Goal: Task Accomplishment & Management: Manage account settings

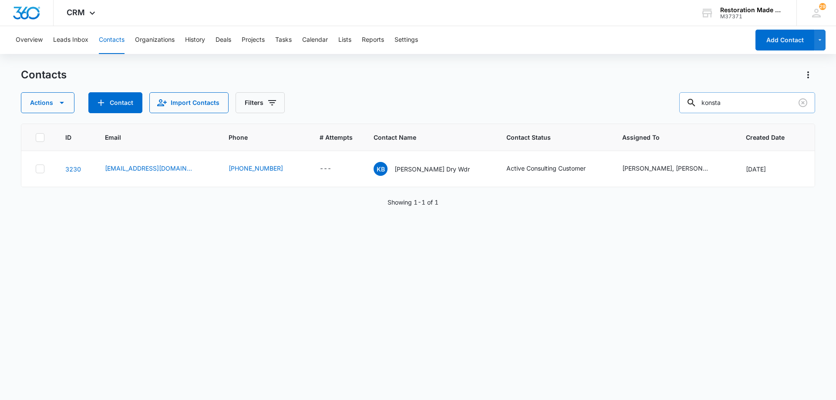
click at [746, 105] on input "konsta" at bounding box center [747, 102] width 136 height 21
type input "k"
click at [733, 107] on input "[PERSON_NAME]" at bounding box center [747, 102] width 136 height 21
type input "[PERSON_NAME]"
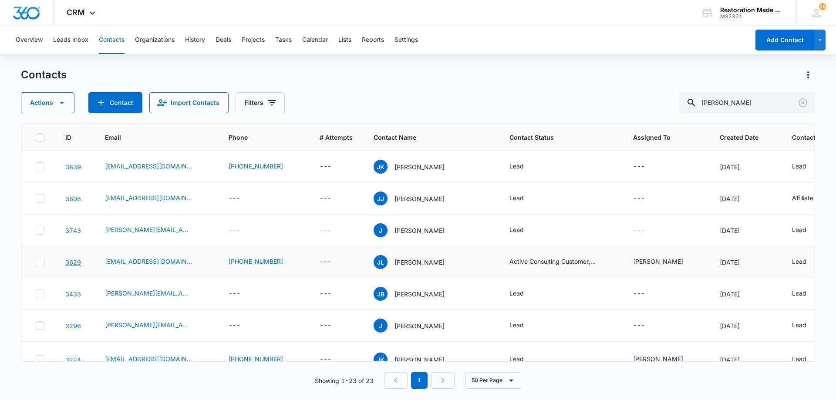
click at [74, 263] on link "3629" at bounding box center [73, 262] width 16 height 7
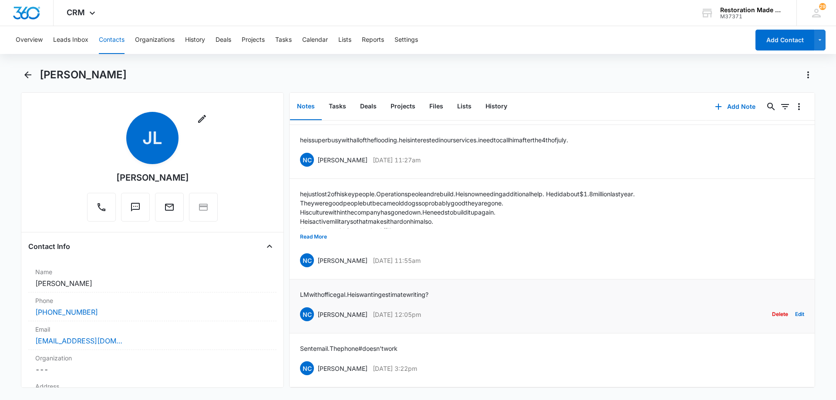
scroll to position [167, 0]
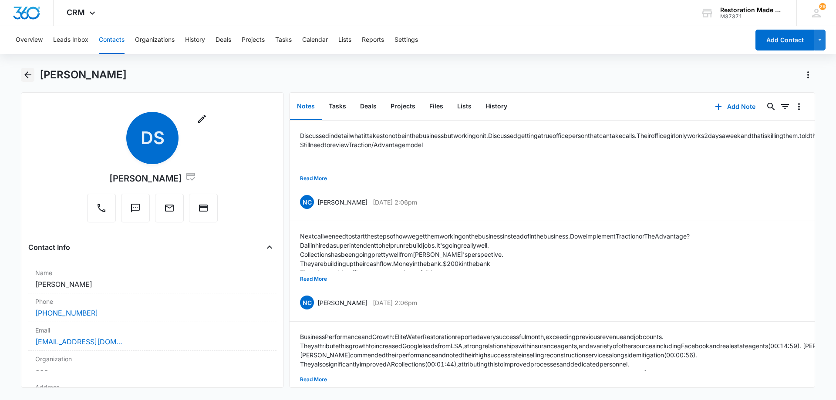
click at [31, 74] on icon "Back" at bounding box center [28, 75] width 10 height 10
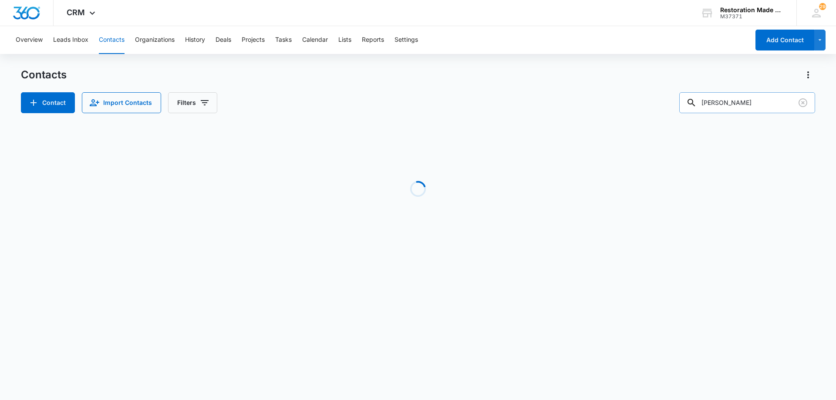
click at [744, 105] on input "[PERSON_NAME]" at bounding box center [747, 102] width 136 height 21
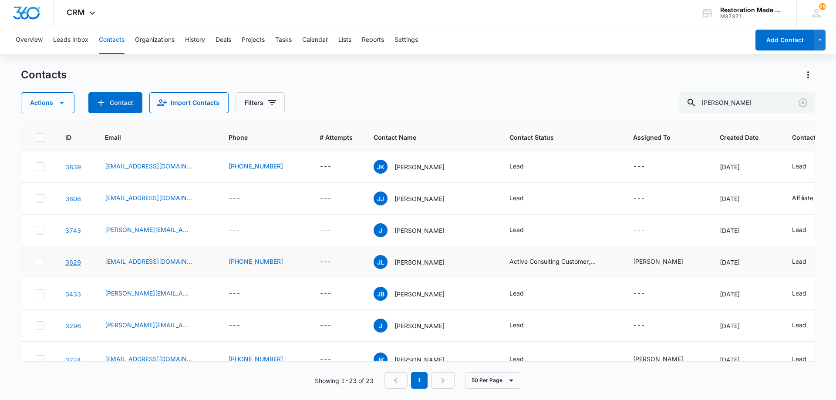
click at [75, 262] on link "3629" at bounding box center [73, 262] width 16 height 7
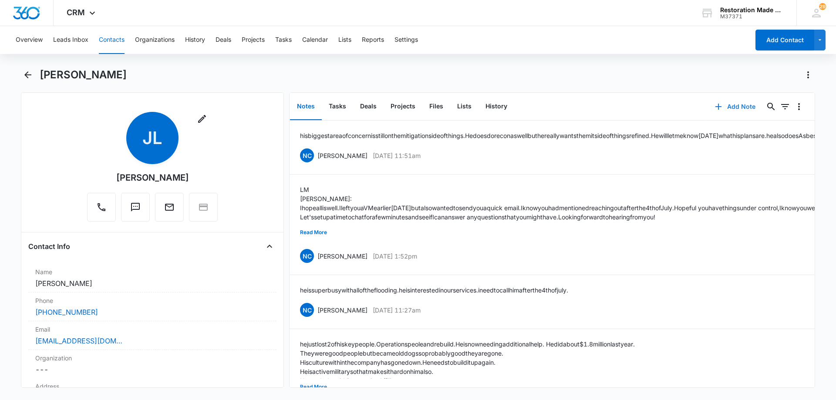
click at [735, 108] on button "Add Note" at bounding box center [735, 106] width 58 height 21
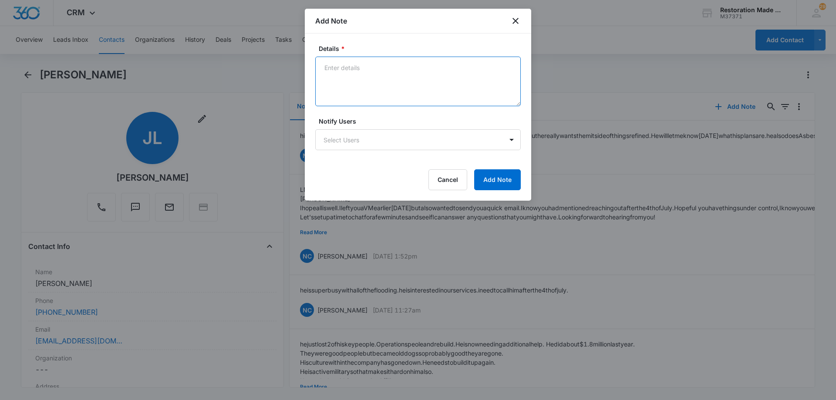
click at [401, 74] on textarea "Details *" at bounding box center [418, 82] width 206 height 50
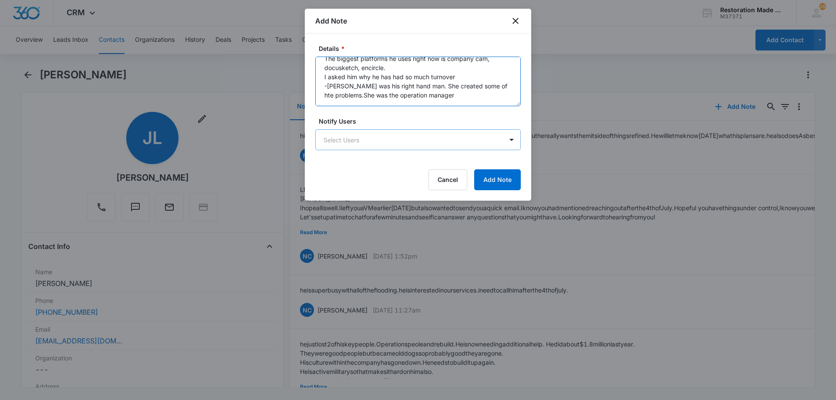
scroll to position [75, 0]
click at [453, 93] on textarea "His office manager quit last week, also had another tech quit this week. The ol…" at bounding box center [418, 82] width 206 height 50
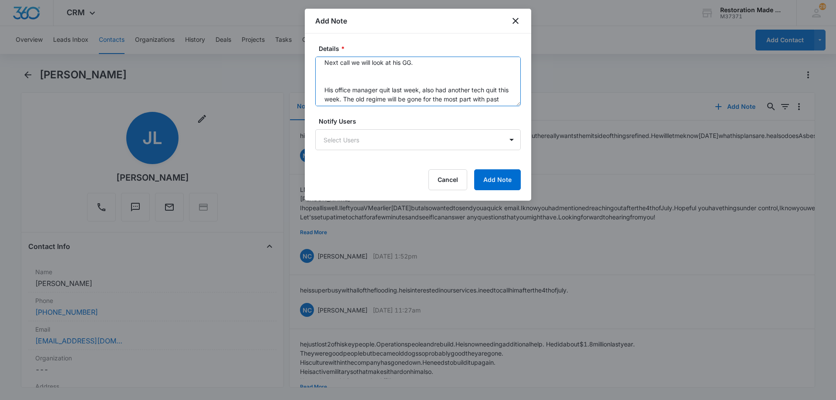
scroll to position [0, 0]
click at [466, 74] on textarea "Next call we will look at his GG. WE also need to go over his Onboarding Packet…" at bounding box center [418, 82] width 206 height 50
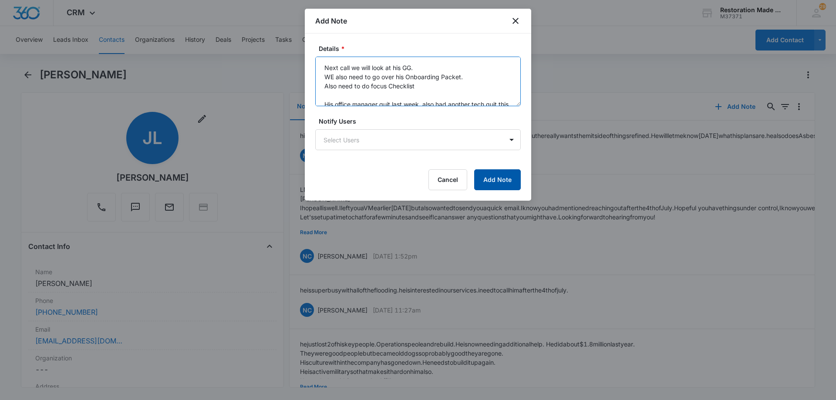
type textarea "Next call we will look at his GG. WE also need to go over his Onboarding Packet…"
click at [505, 181] on button "Add Note" at bounding box center [497, 179] width 47 height 21
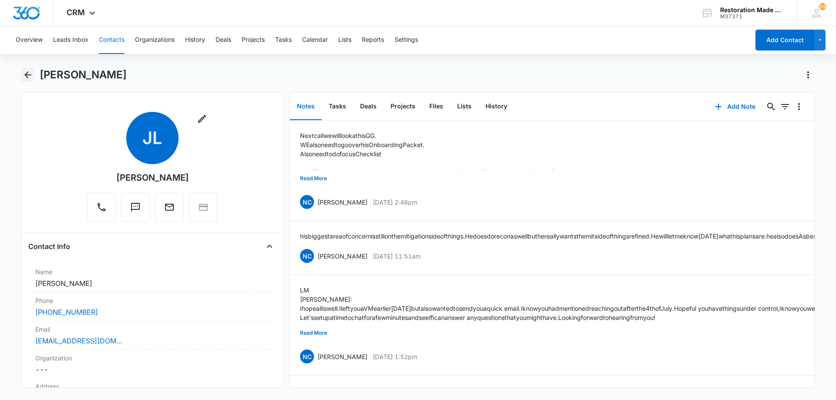
click at [29, 73] on icon "Back" at bounding box center [28, 75] width 10 height 10
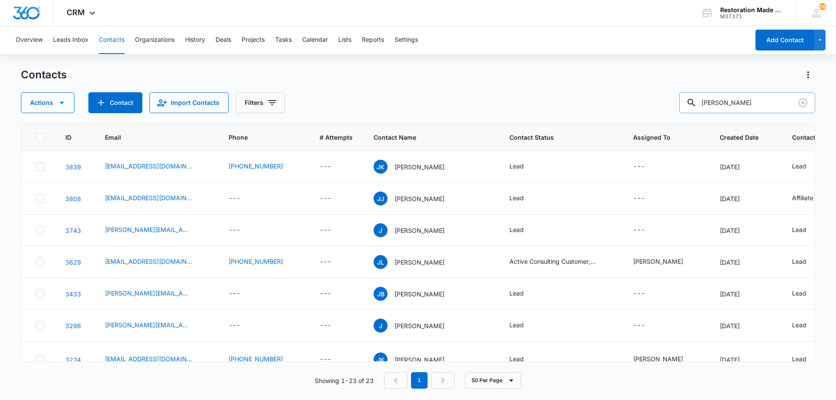
click at [750, 103] on input "[PERSON_NAME]" at bounding box center [747, 102] width 136 height 21
type input "j"
type input "pnw"
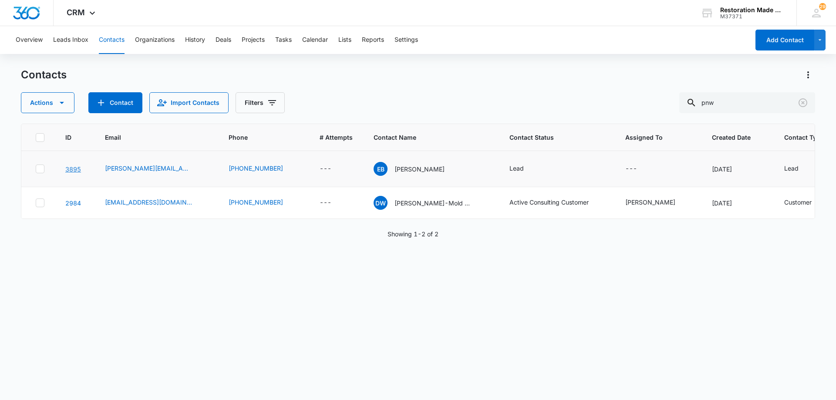
click at [76, 171] on link "3895" at bounding box center [73, 168] width 16 height 7
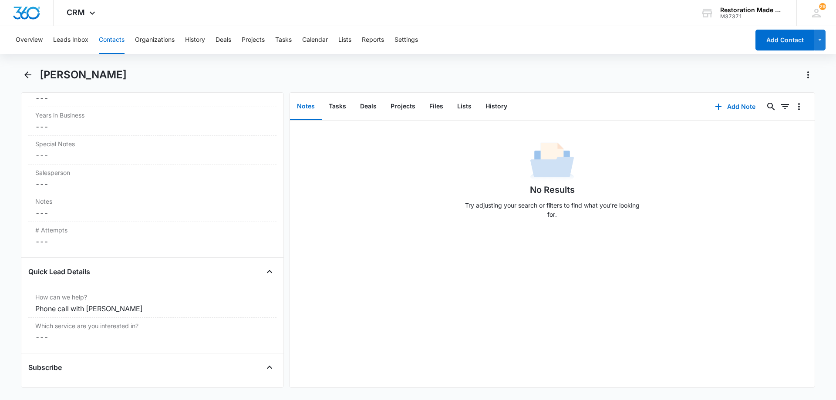
scroll to position [871, 0]
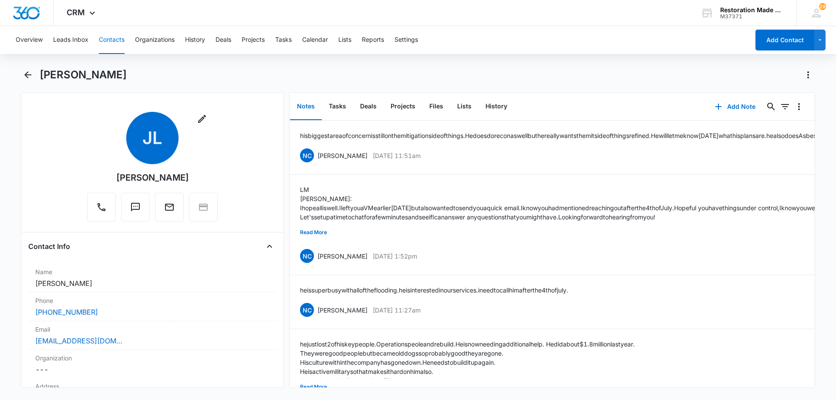
scroll to position [167, 0]
